Goal: Entertainment & Leisure: Consume media (video, audio)

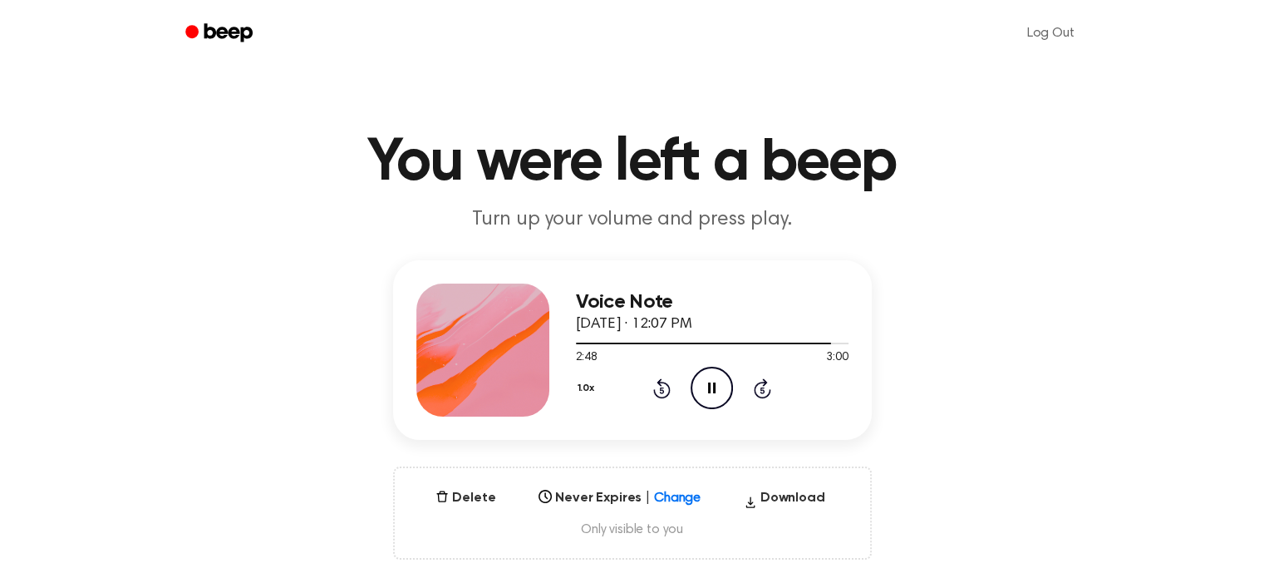
click at [708, 387] on icon at bounding box center [711, 387] width 7 height 11
click at [708, 387] on icon "Play Audio" at bounding box center [712, 388] width 42 height 42
click at [708, 387] on icon at bounding box center [711, 387] width 7 height 11
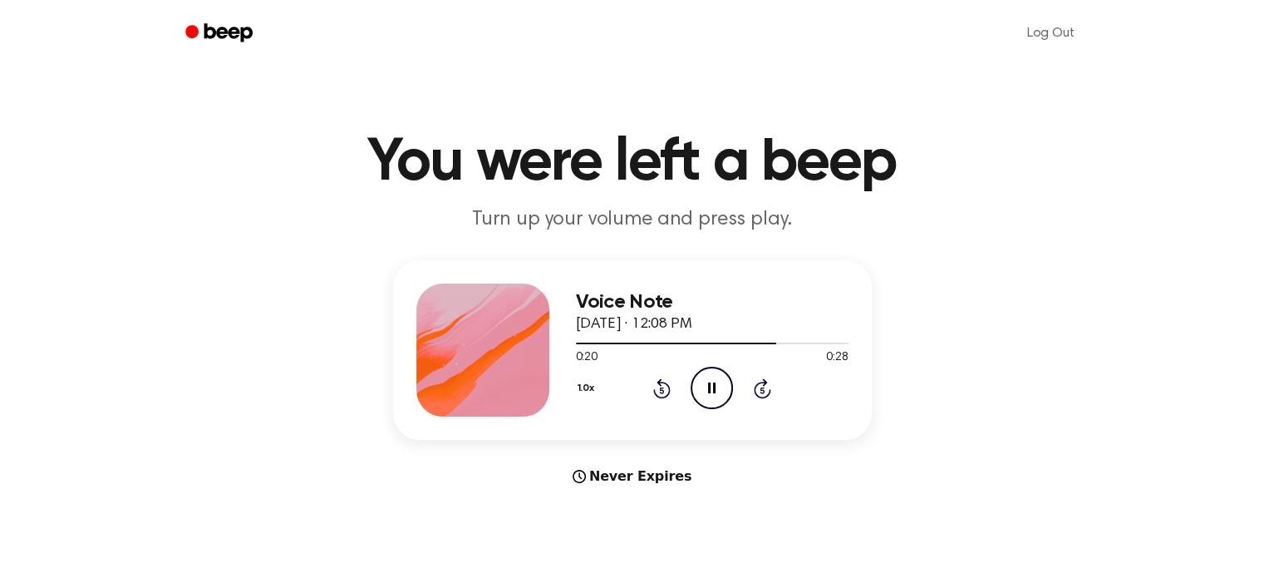
click at [715, 401] on icon "Pause Audio" at bounding box center [712, 388] width 42 height 42
click at [715, 385] on icon at bounding box center [711, 387] width 7 height 11
click at [715, 402] on icon "Play Audio" at bounding box center [712, 388] width 42 height 42
